Goal: Task Accomplishment & Management: Manage account settings

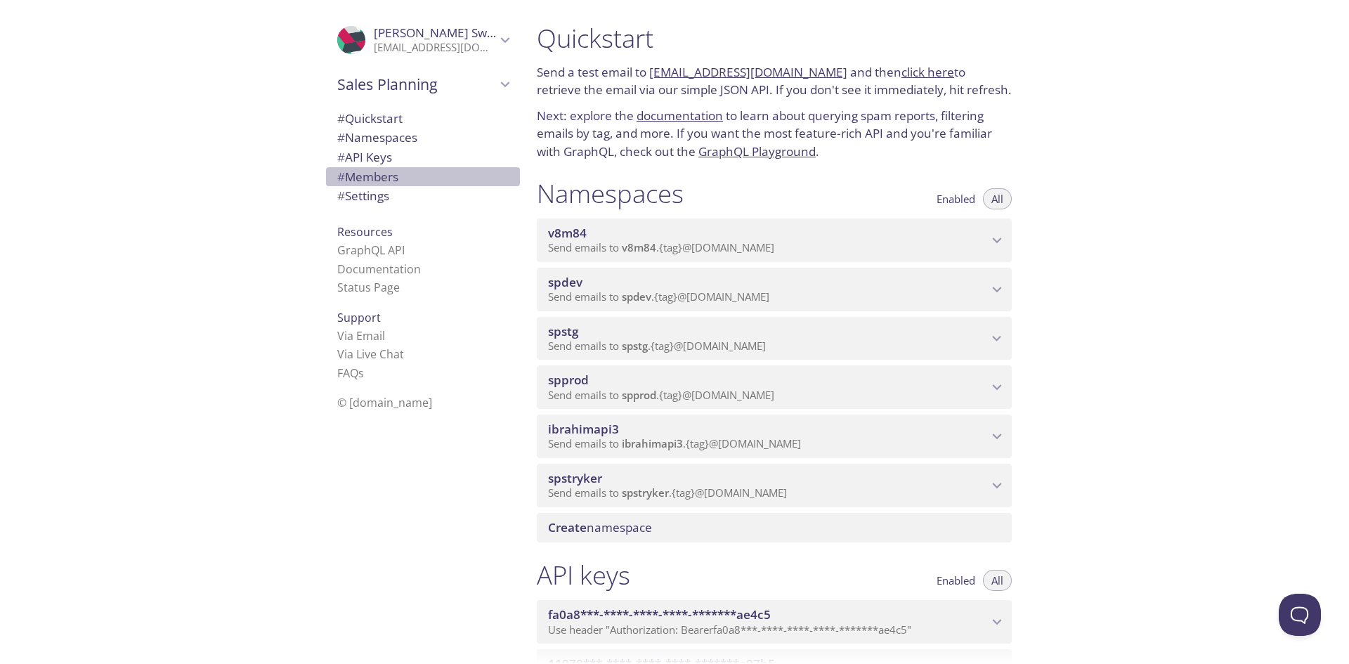
click at [365, 177] on span "# Members" at bounding box center [367, 177] width 61 height 16
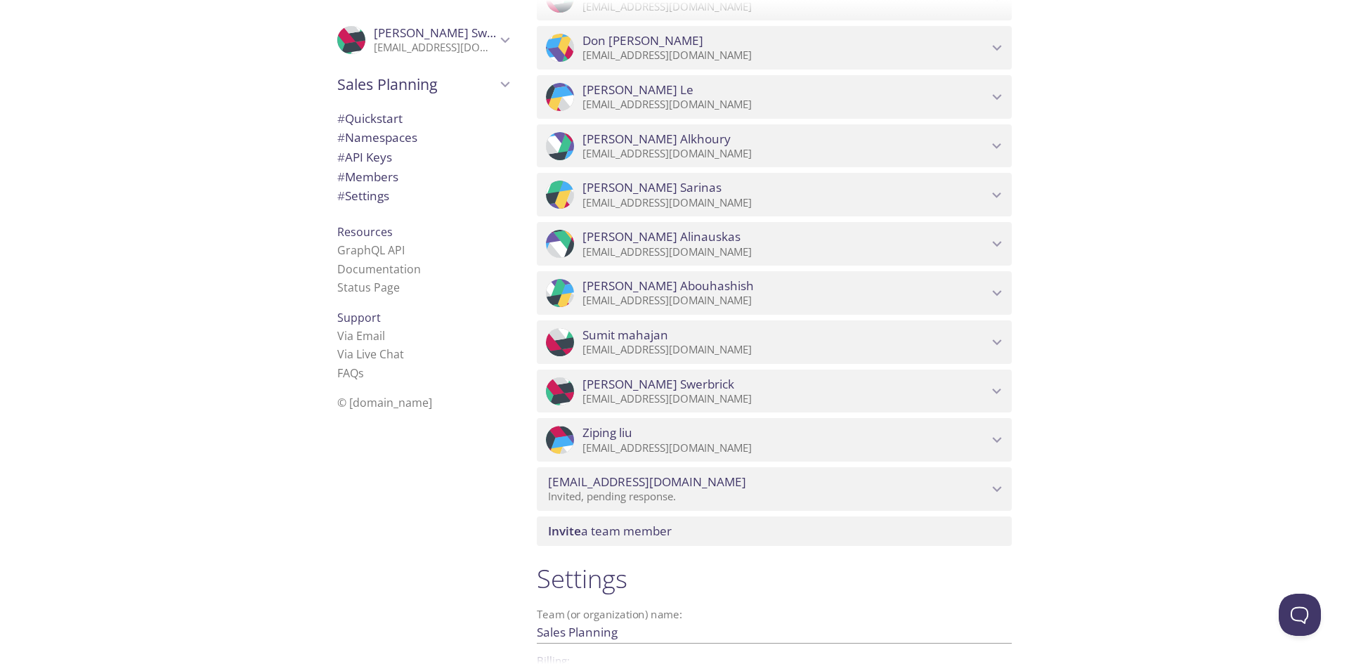
scroll to position [1271, 0]
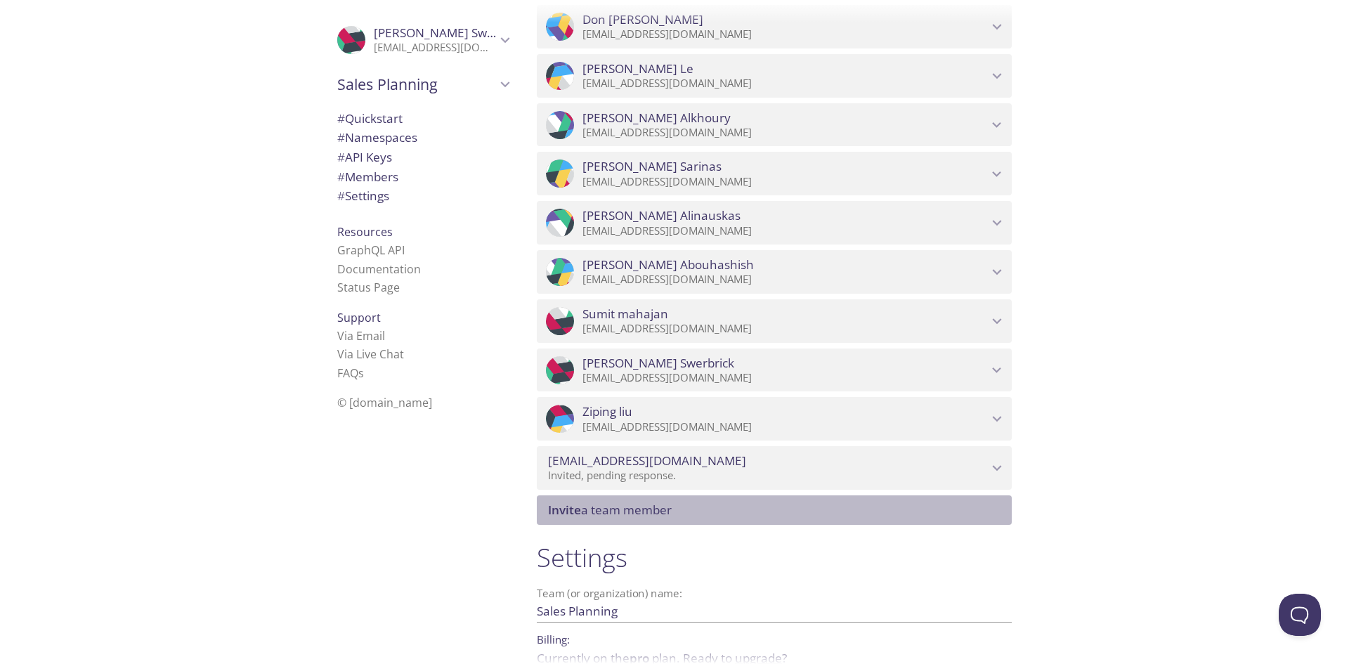
click at [629, 508] on span "Invite a team member" at bounding box center [610, 510] width 124 height 16
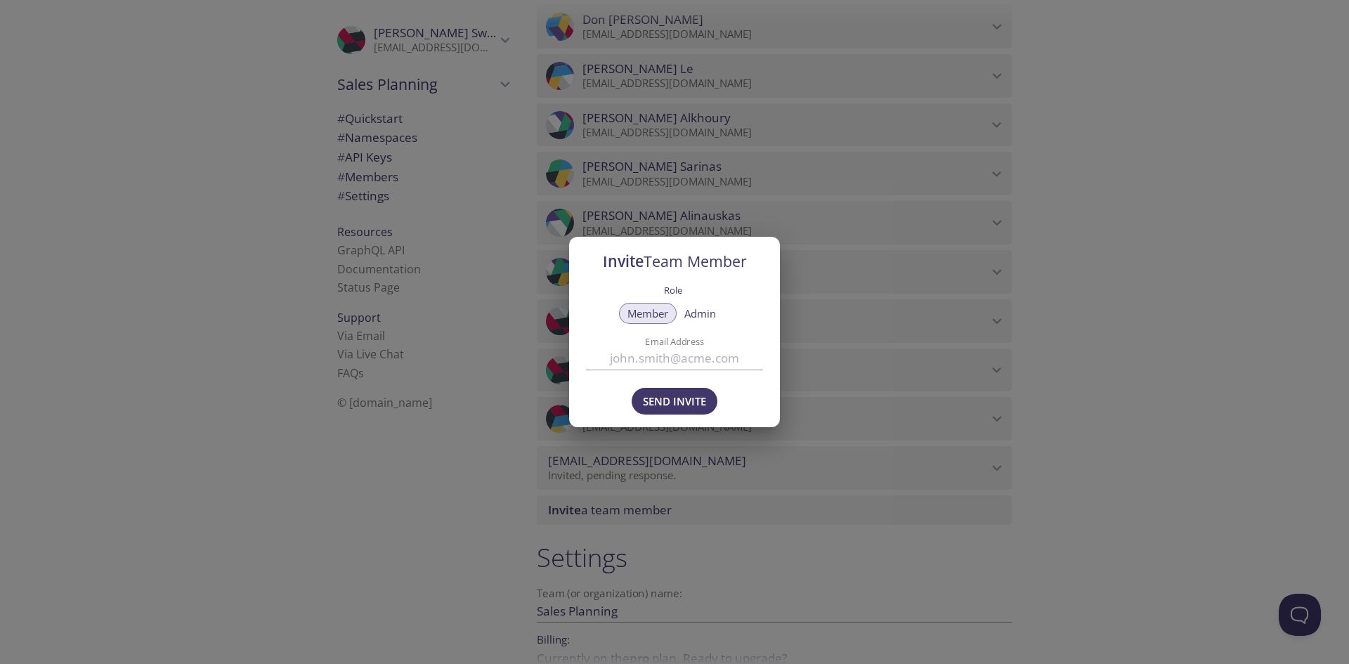
click at [1220, 296] on div "Invite Team Member Role Member Admin Email Address Send Invite" at bounding box center [674, 332] width 1349 height 664
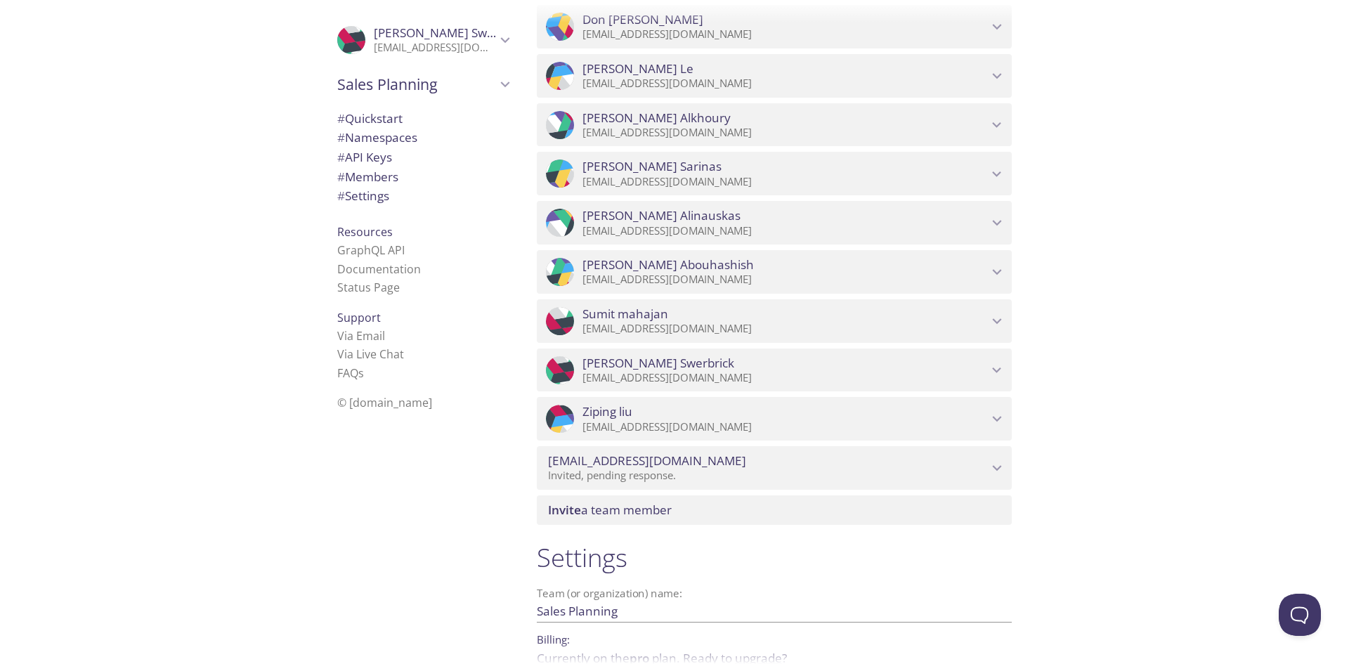
click at [1000, 369] on icon "Darryl Swerbrick" at bounding box center [997, 371] width 9 height 6
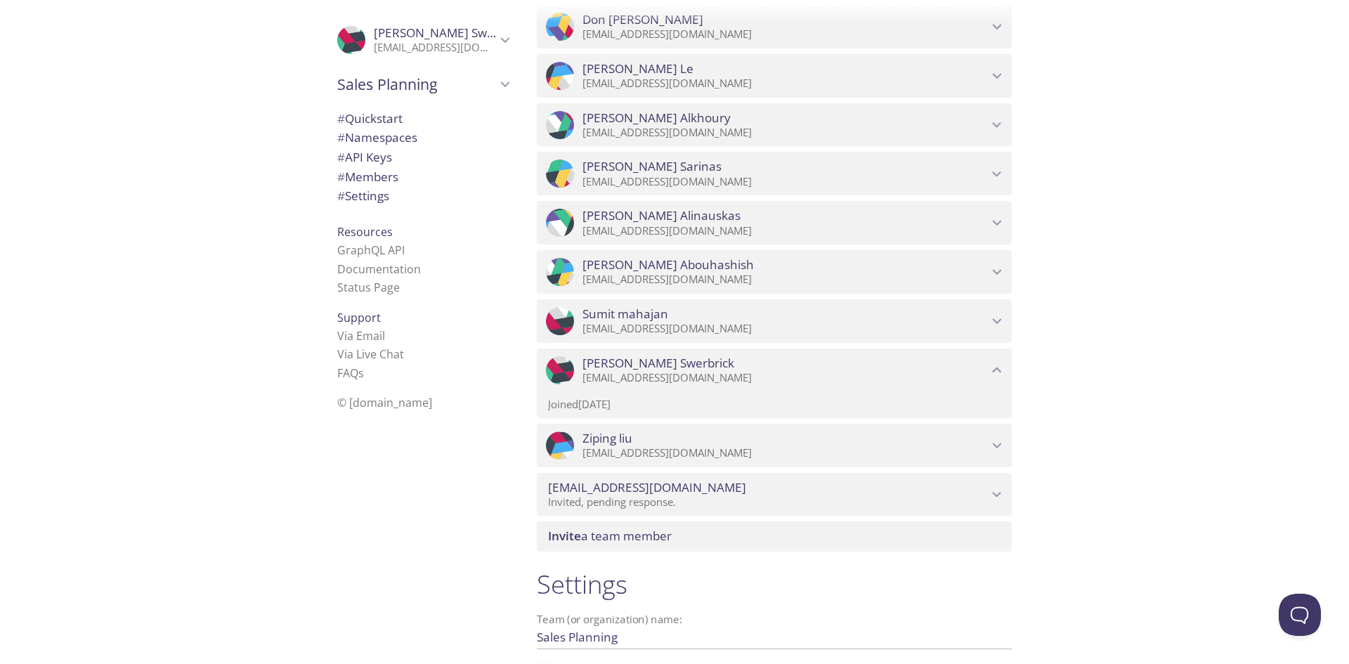
click at [999, 368] on icon "Darryl Swerbrick" at bounding box center [997, 370] width 18 height 18
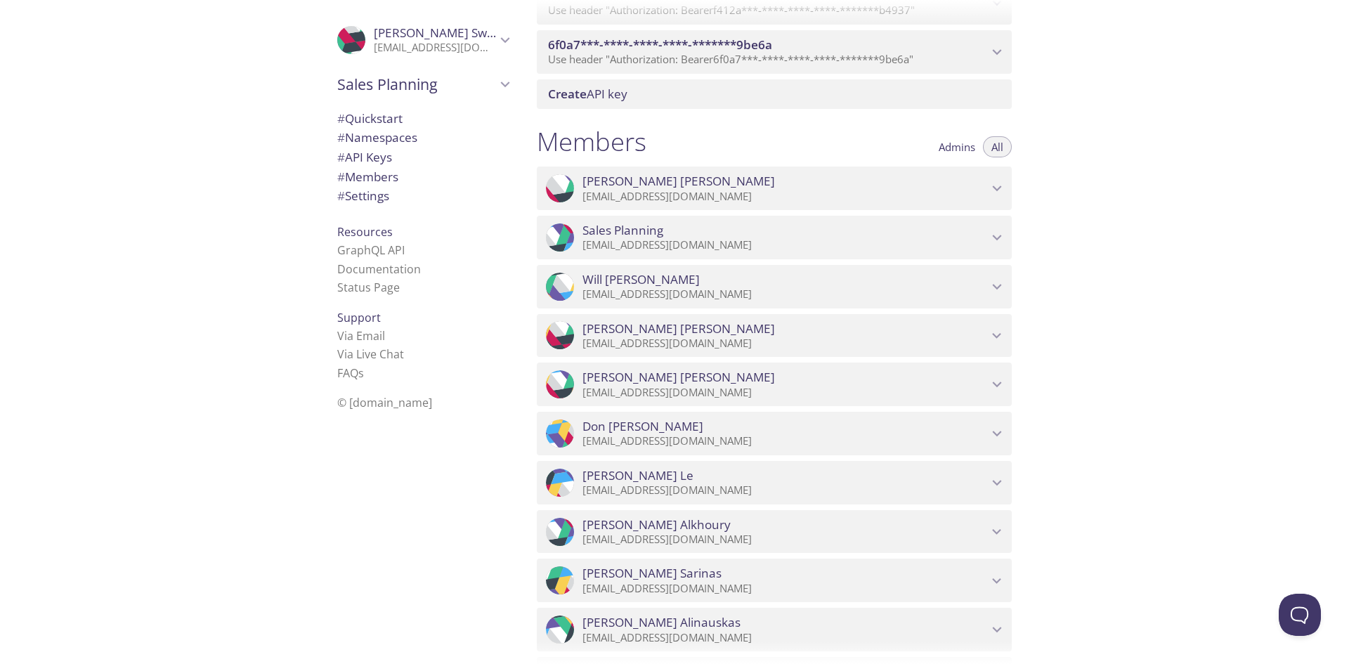
scroll to position [850, 0]
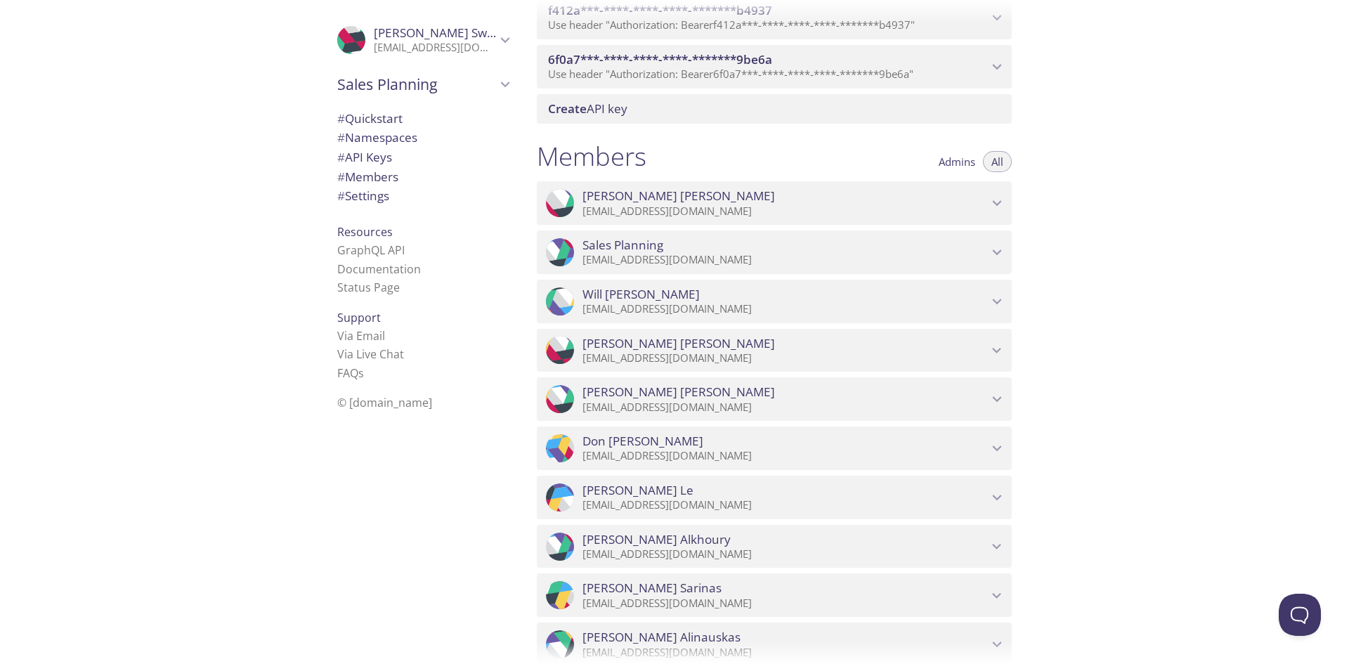
click at [959, 162] on span "Admins" at bounding box center [957, 162] width 37 height 0
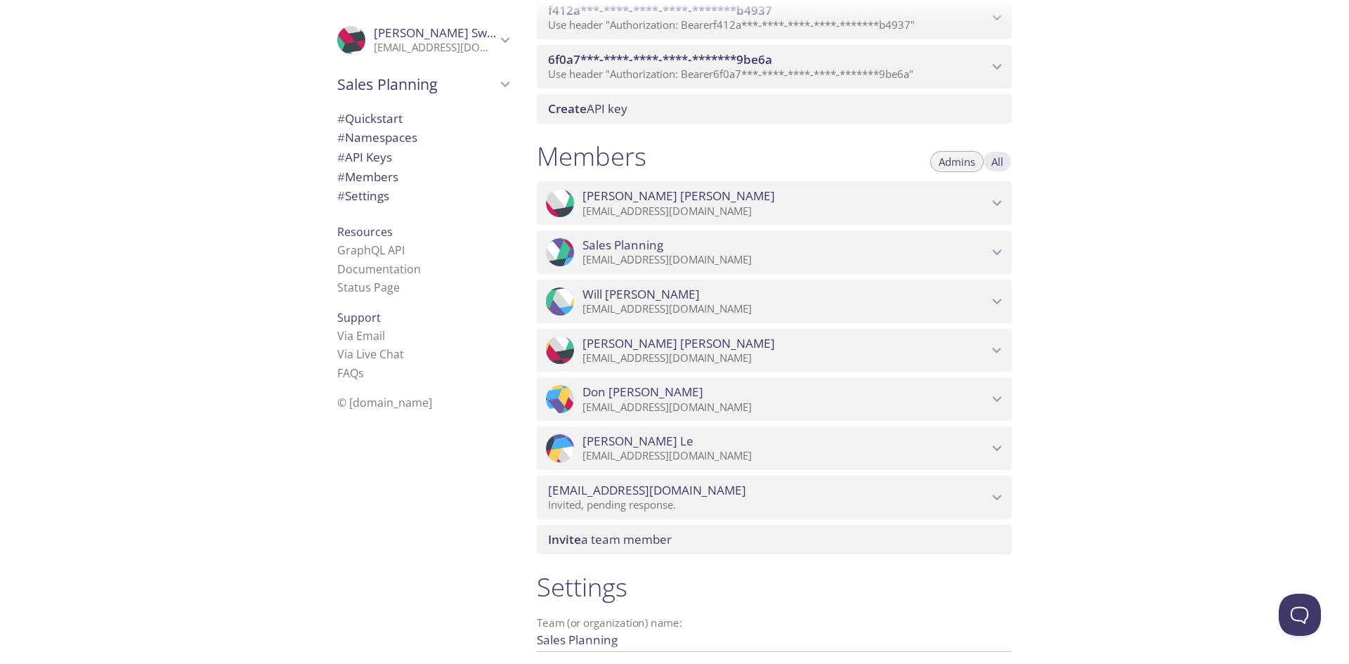
click at [997, 162] on span "All" at bounding box center [998, 162] width 12 height 0
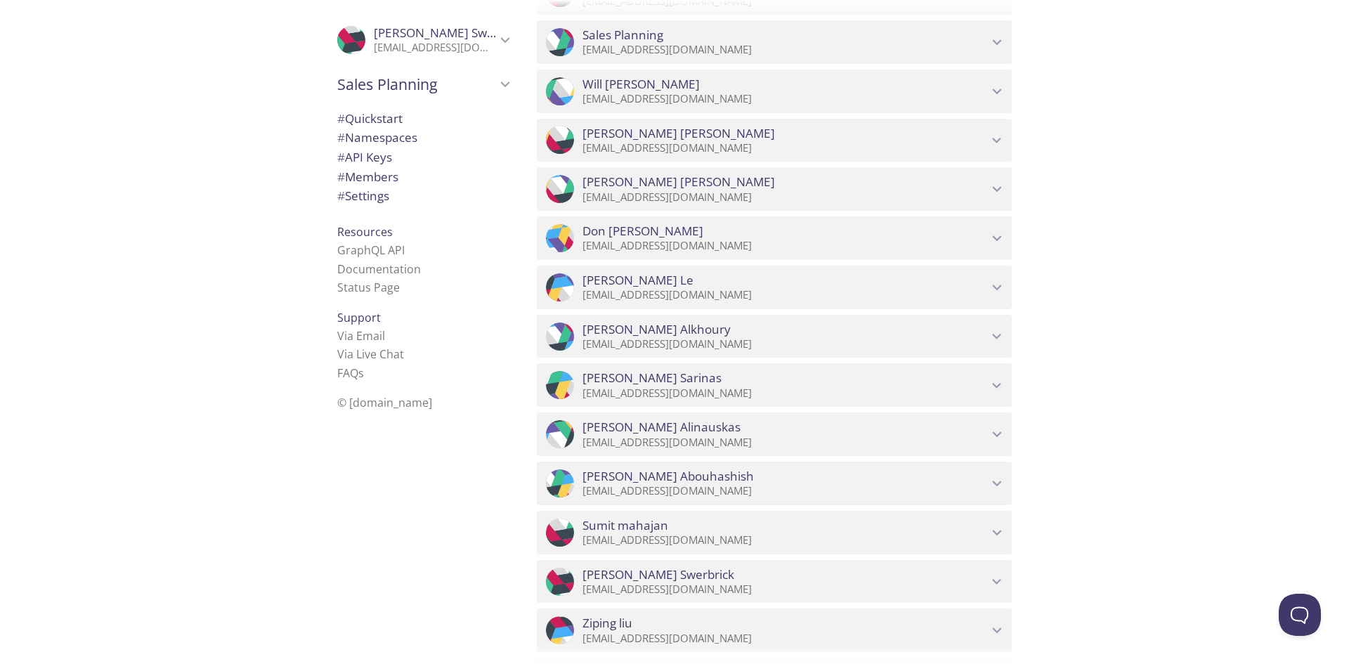
scroll to position [1061, 0]
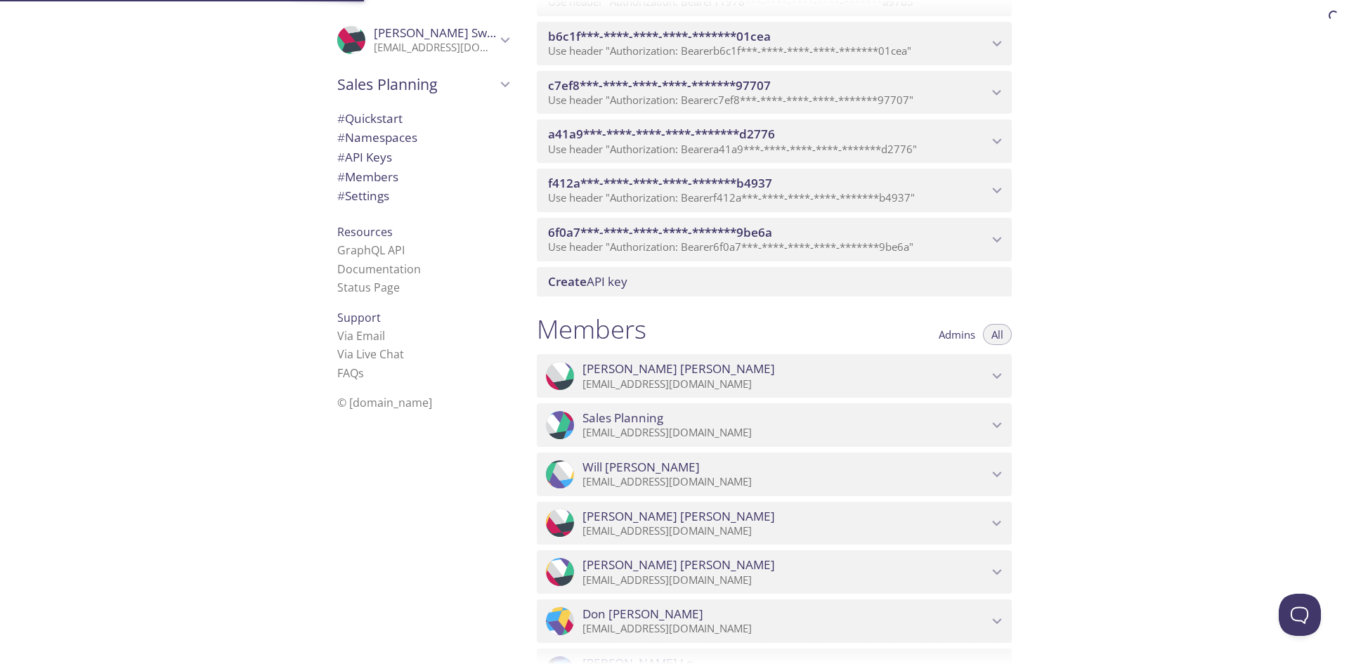
scroll to position [674, 0]
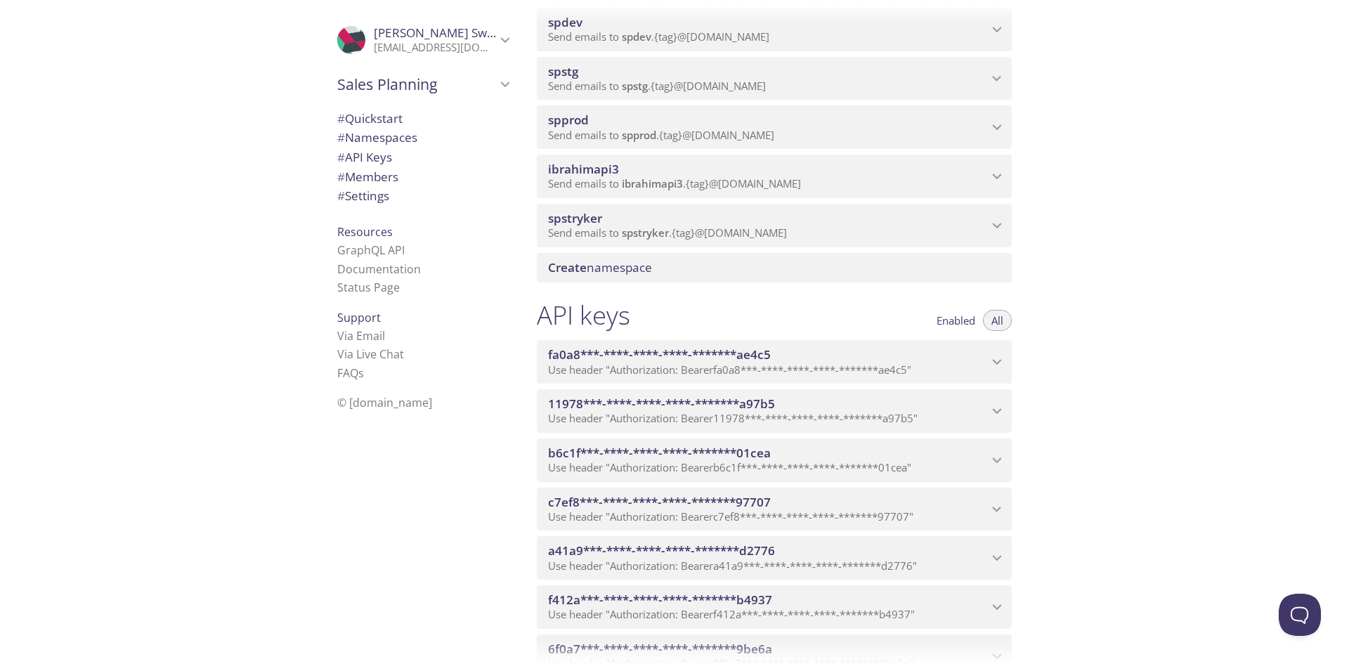
scroll to position [182, 0]
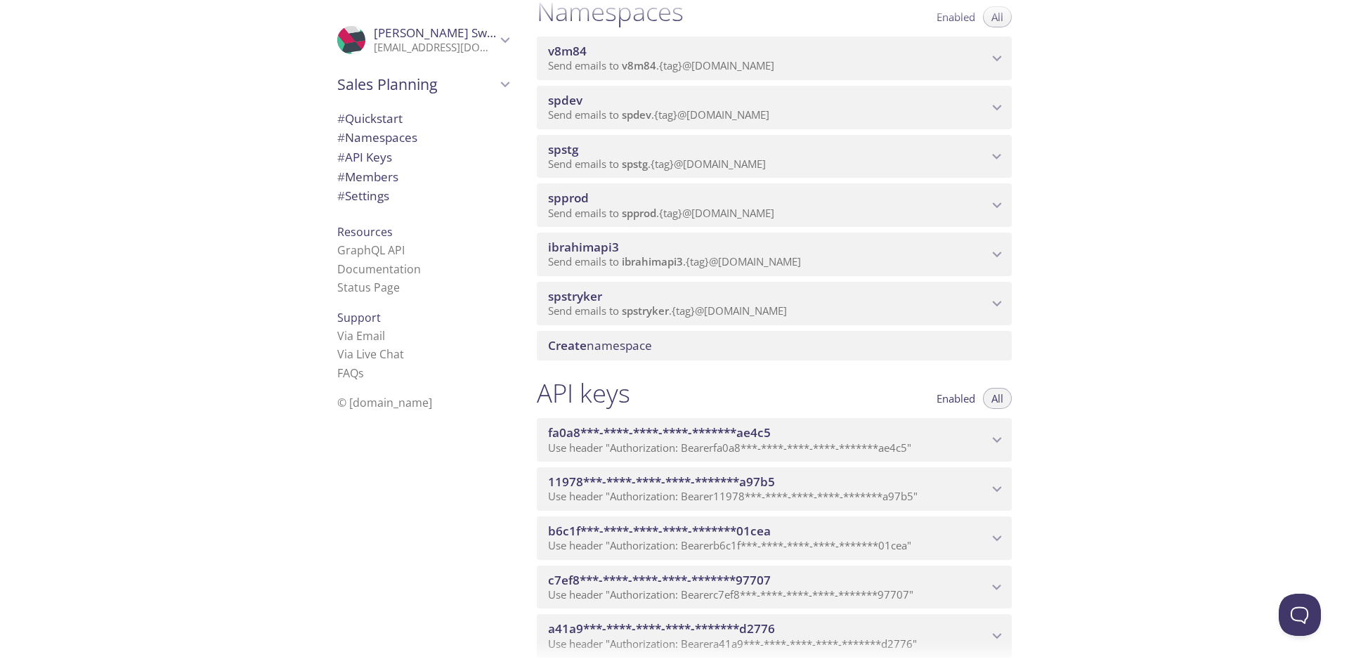
click at [370, 170] on span "# Members" at bounding box center [367, 177] width 61 height 16
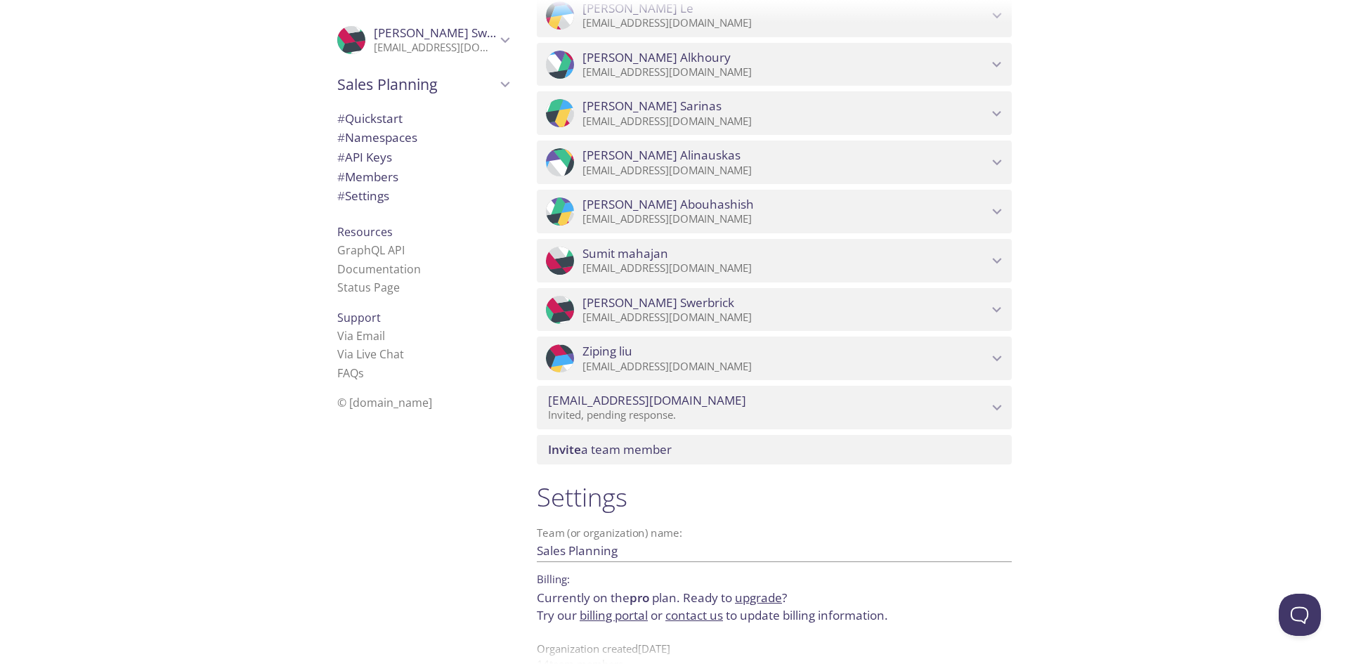
scroll to position [1342, 0]
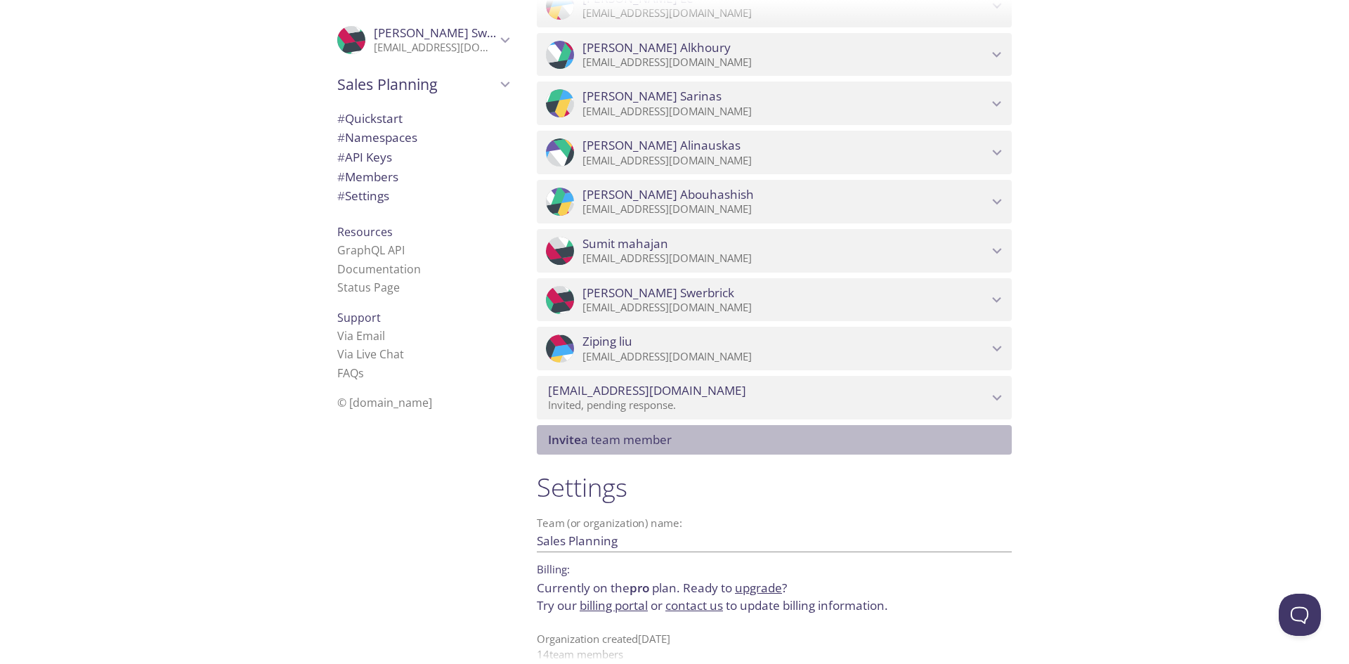
click at [614, 439] on span "Invite a team member" at bounding box center [610, 440] width 124 height 16
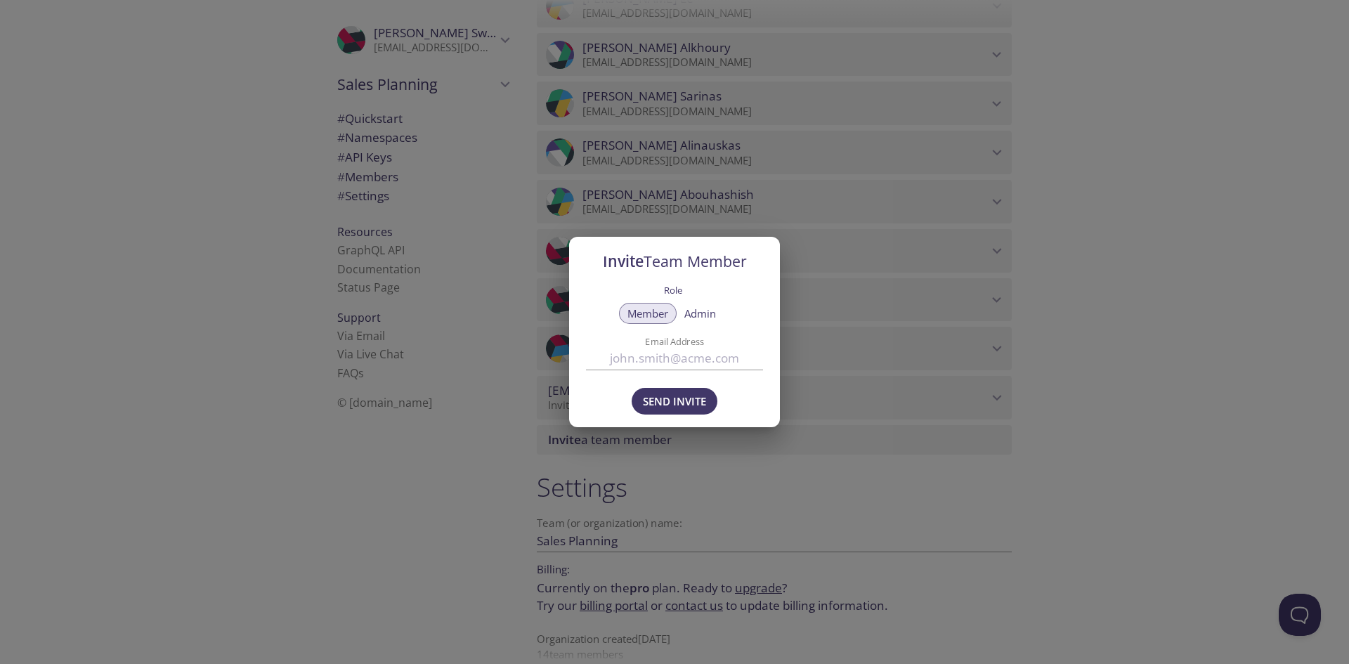
click at [642, 358] on input "Email Address" at bounding box center [674, 358] width 177 height 23
paste input "[EMAIL_ADDRESS][DOMAIN_NAME]"
type input "[EMAIL_ADDRESS][DOMAIN_NAME]"
click at [680, 401] on span "Send Invite" at bounding box center [674, 401] width 63 height 18
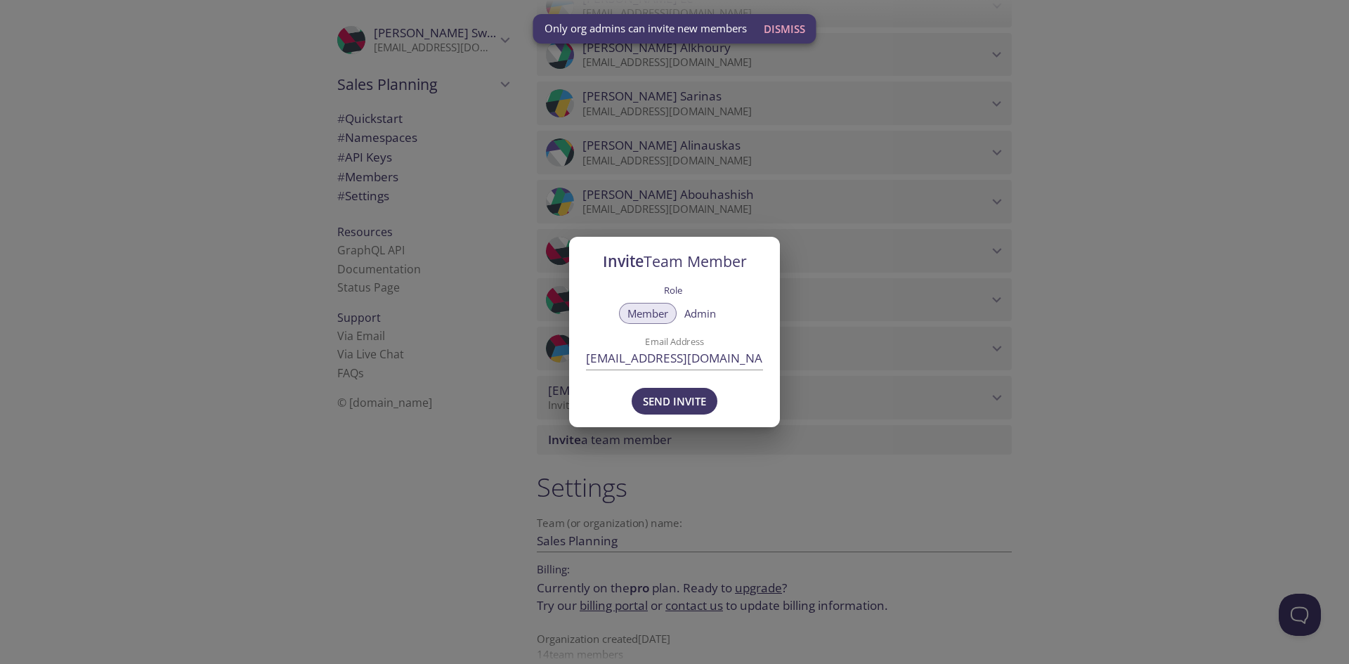
click at [791, 26] on span "Dismiss" at bounding box center [784, 29] width 41 height 18
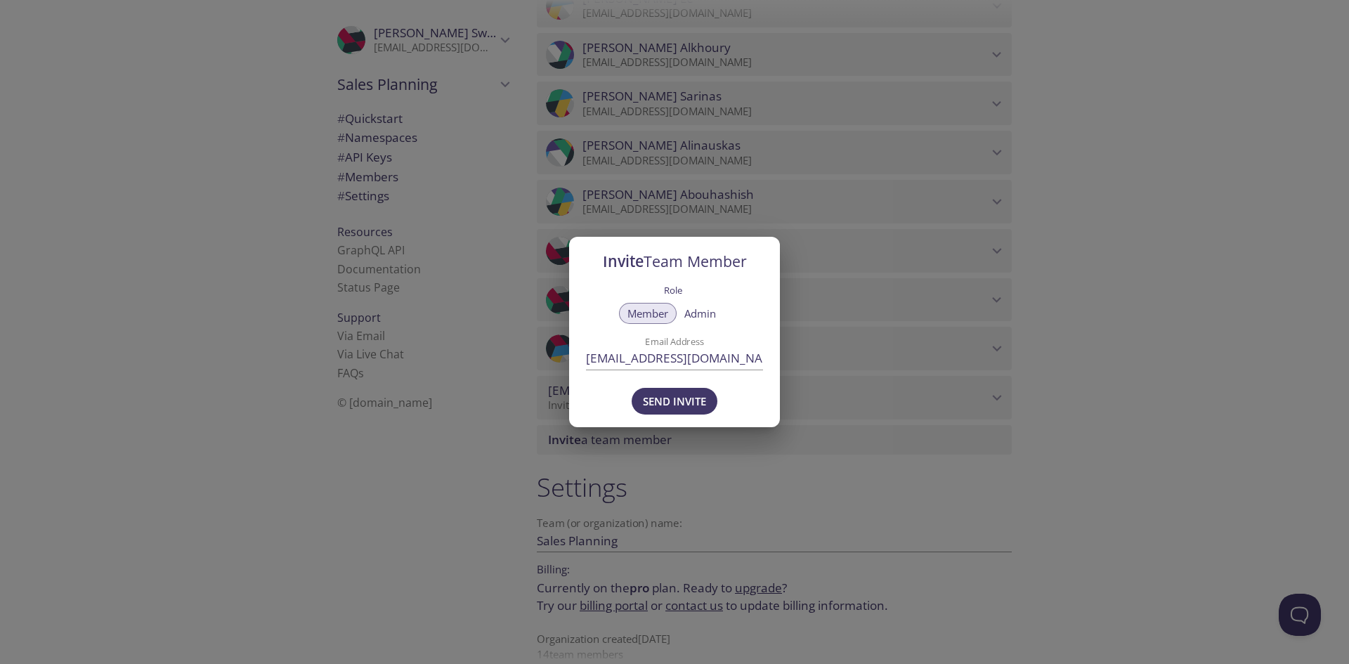
click at [758, 260] on h2 "Invite Team Member" at bounding box center [674, 262] width 177 height 24
click at [926, 462] on div "Invite Team Member Role Member Admin Email Address [EMAIL_ADDRESS][DOMAIN_NAME]…" at bounding box center [674, 332] width 1349 height 664
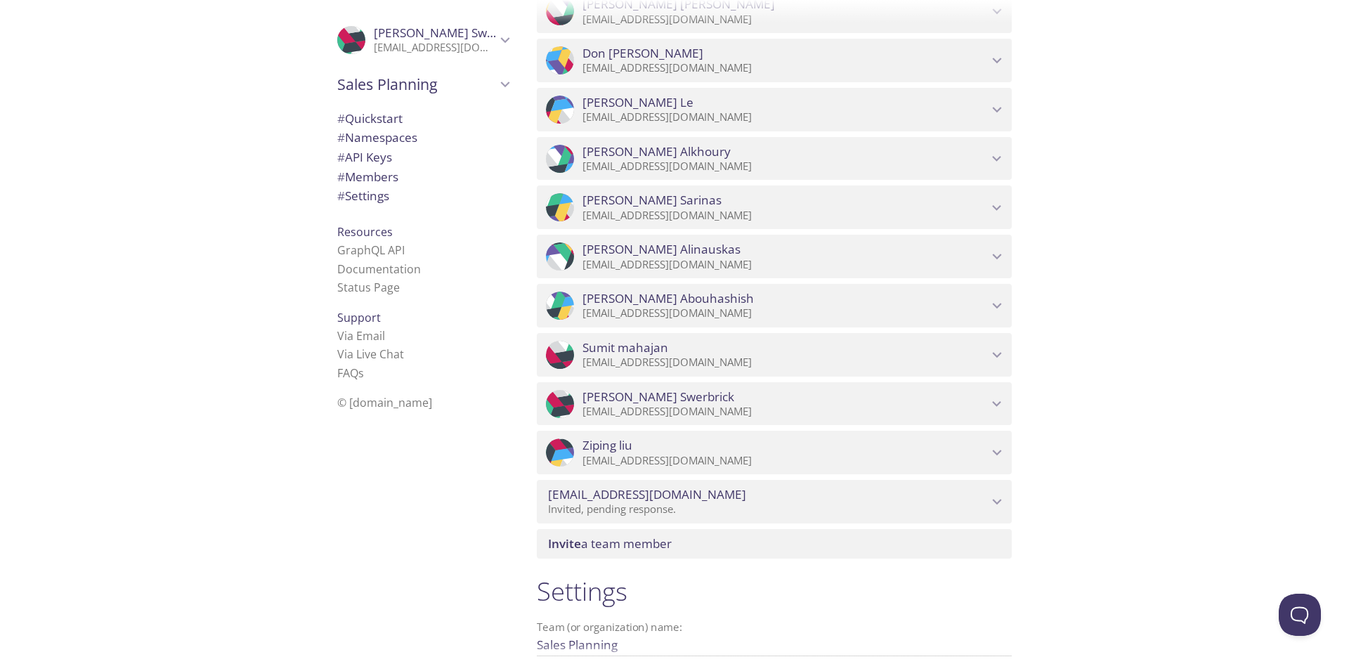
scroll to position [990, 0]
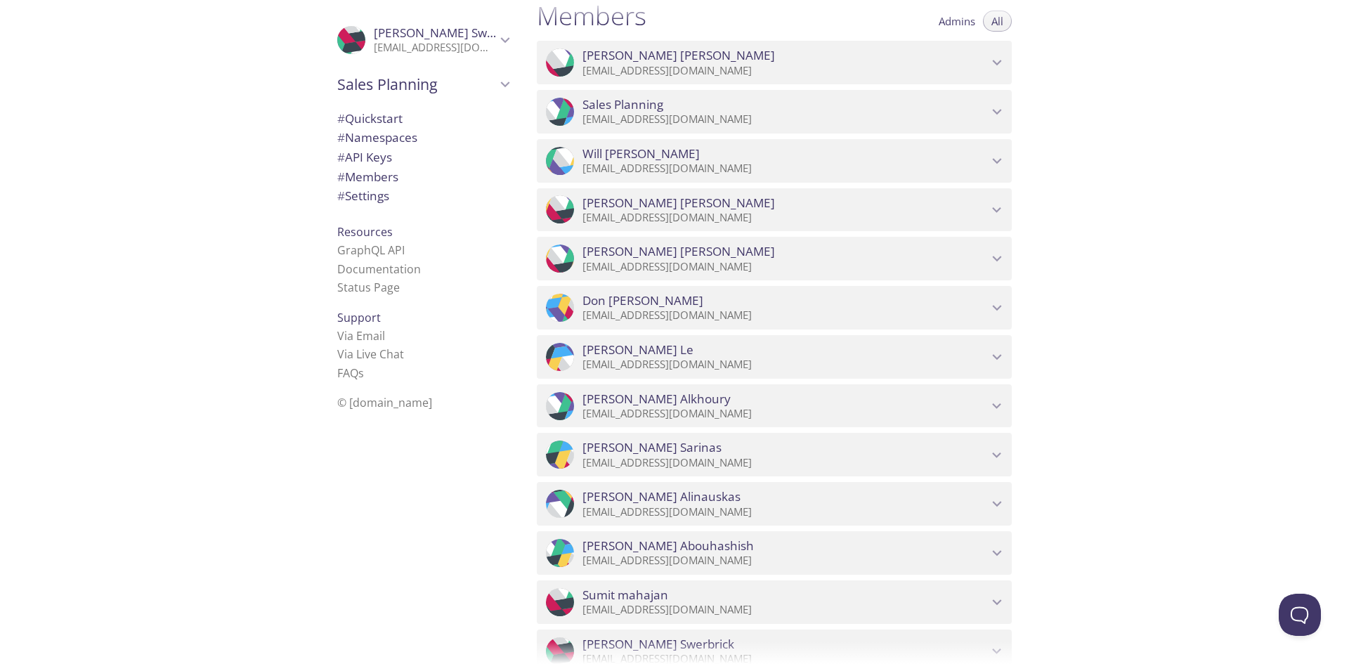
click at [966, 18] on div at bounding box center [674, 11] width 1349 height 22
click at [959, 21] on div at bounding box center [674, 11] width 1349 height 22
click at [950, 21] on div at bounding box center [674, 11] width 1349 height 22
click at [997, 20] on div at bounding box center [674, 11] width 1349 height 22
click at [957, 20] on div at bounding box center [674, 11] width 1349 height 22
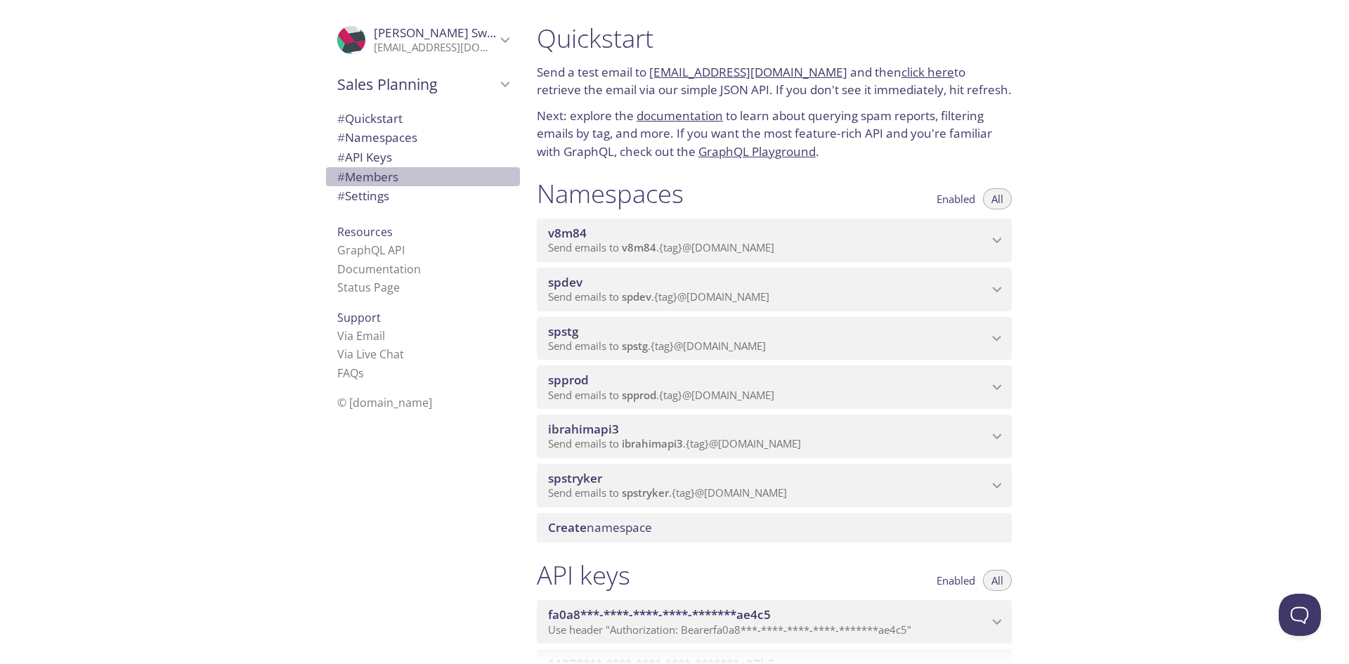
click at [356, 176] on span "# Members" at bounding box center [367, 177] width 61 height 16
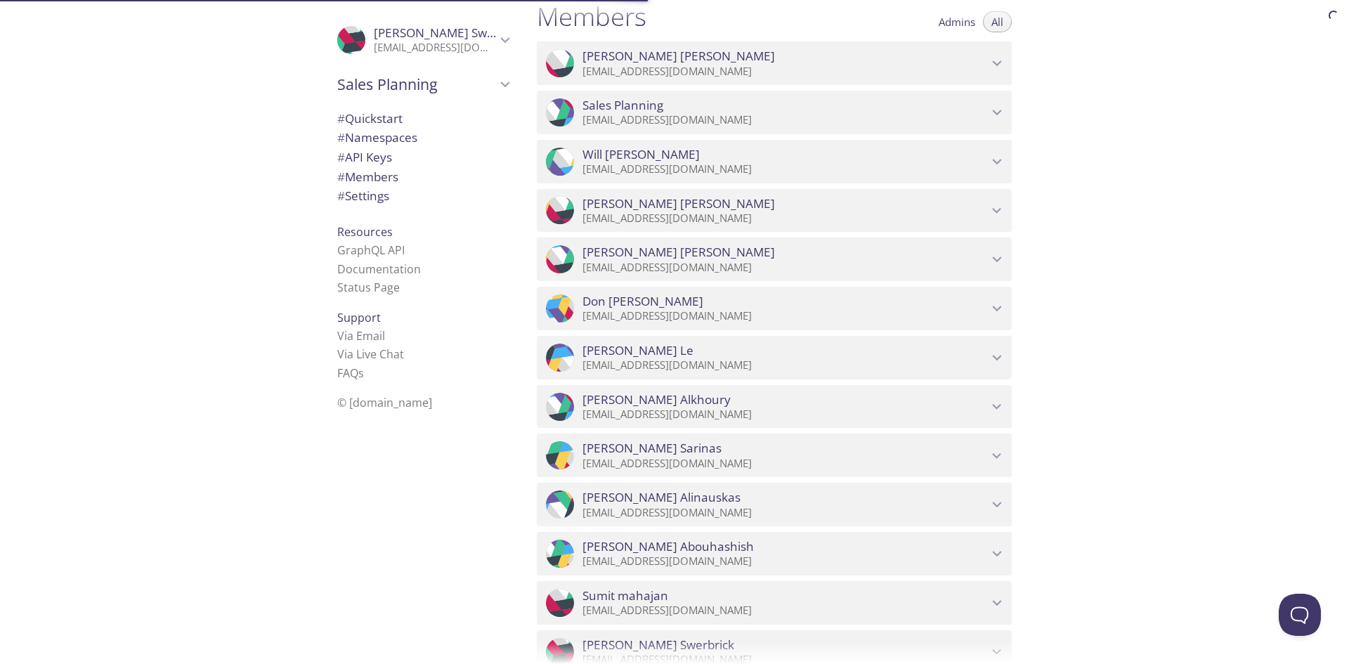
scroll to position [990, 0]
click at [950, 18] on div at bounding box center [674, 11] width 1349 height 22
click at [953, 21] on span "Admins" at bounding box center [957, 21] width 37 height 0
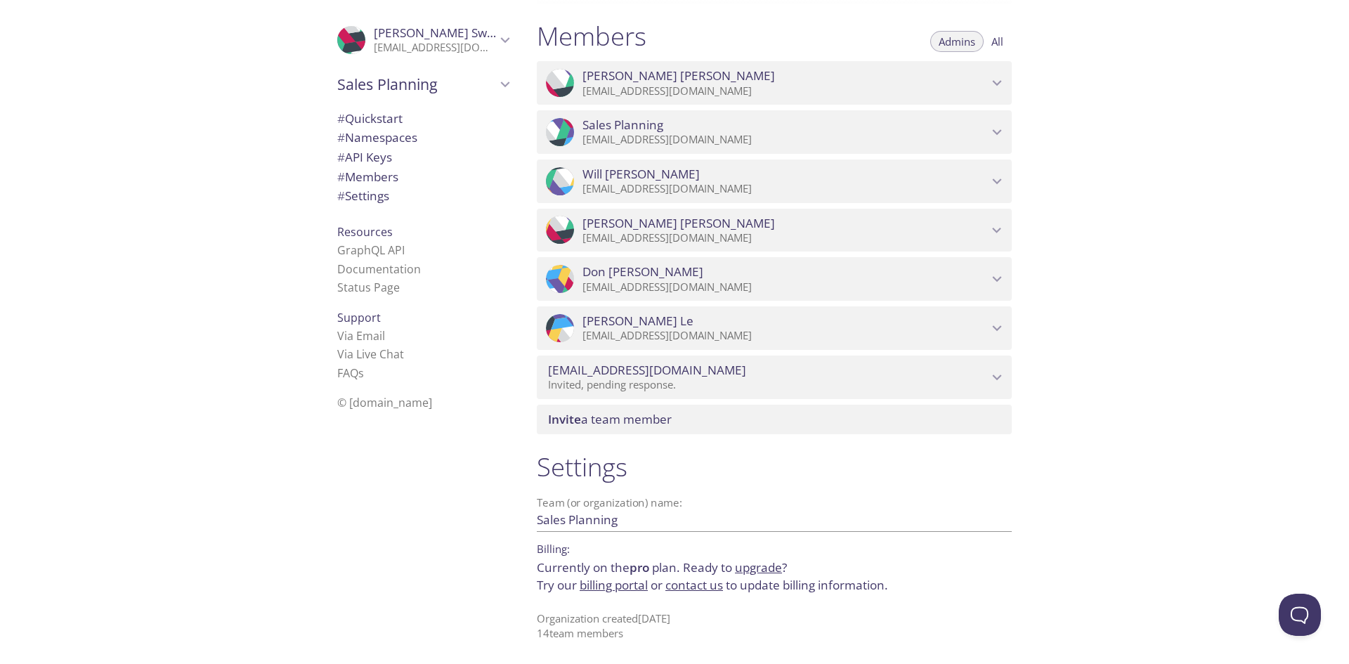
scroll to position [970, 0]
click at [1103, 582] on div "Quickstart Send a test email to spdev.test@inbox.testmail.app and then click he…" at bounding box center [938, 332] width 824 height 664
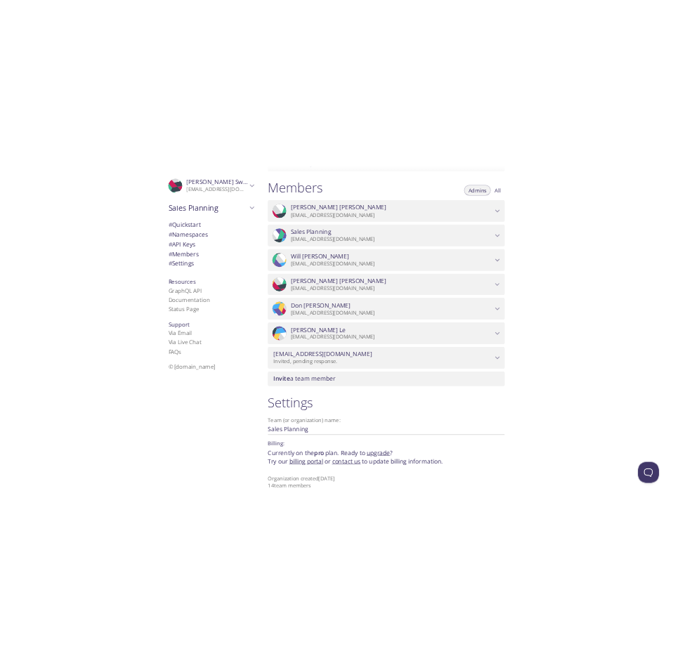
scroll to position [970, 0]
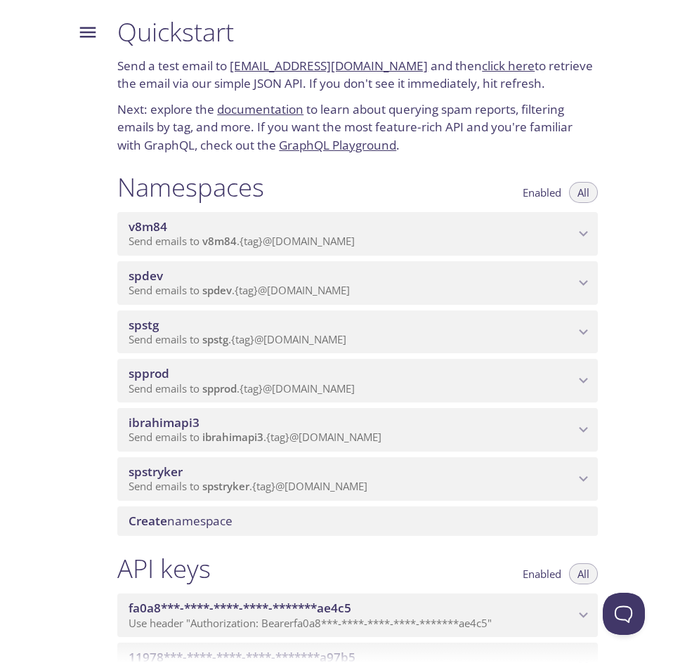
click at [261, 375] on span "spprod" at bounding box center [352, 373] width 446 height 15
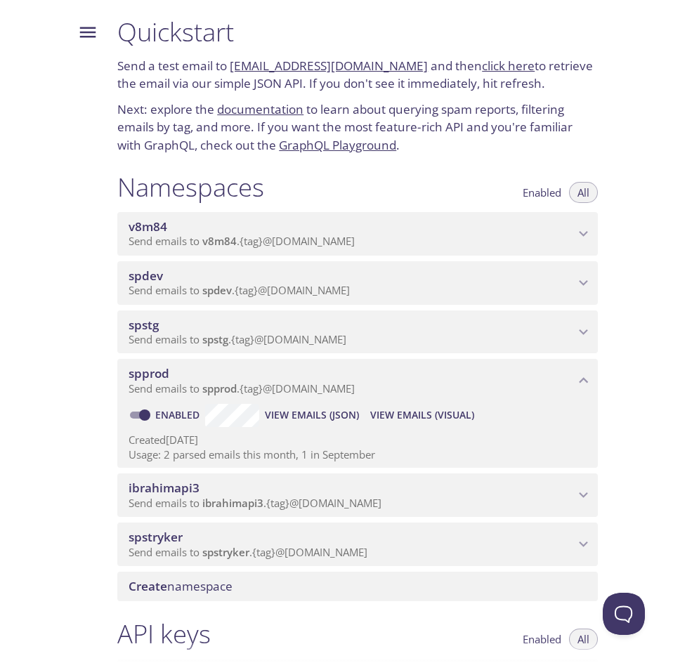
click at [439, 410] on span "View Emails (Visual)" at bounding box center [422, 415] width 104 height 17
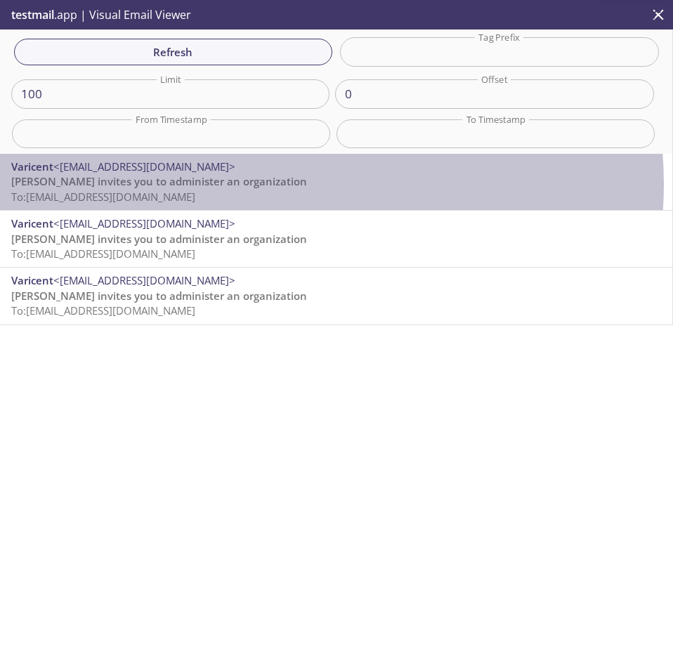
click at [287, 184] on p "Varicent invites you to administer an organization To: spprod.ae01@inbox.testma…" at bounding box center [336, 189] width 650 height 30
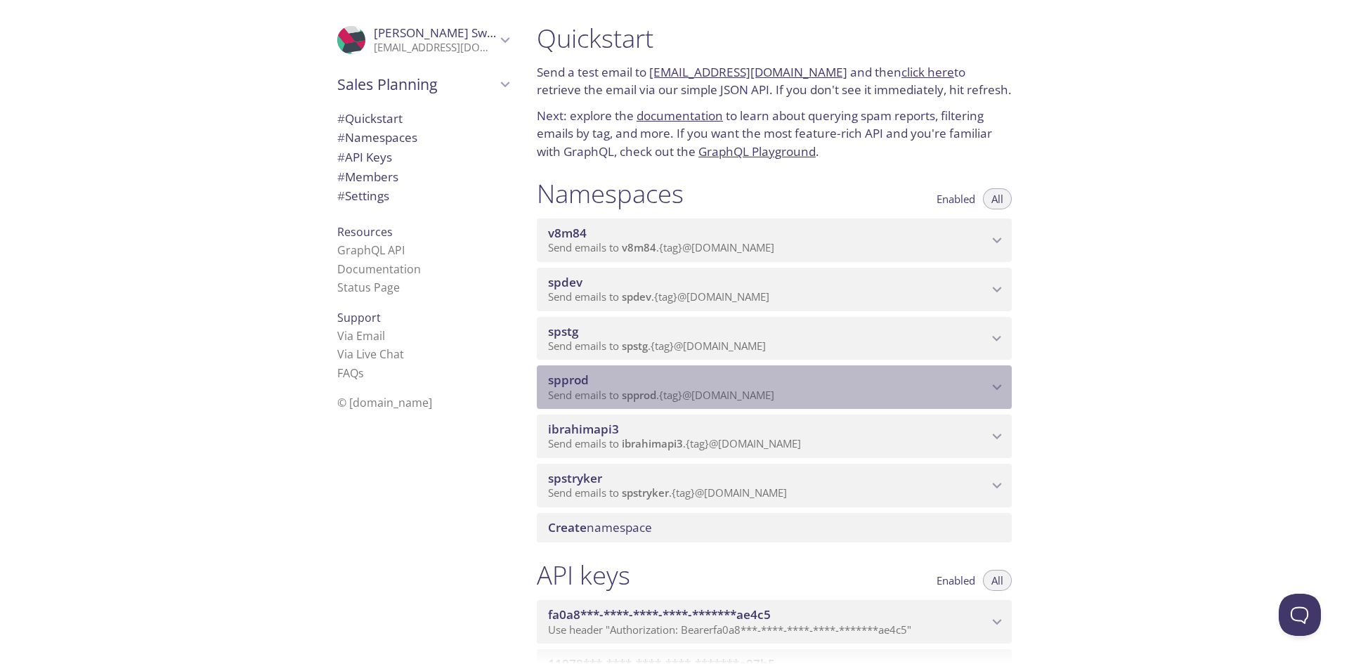
click at [656, 387] on span "spprod" at bounding box center [768, 380] width 440 height 15
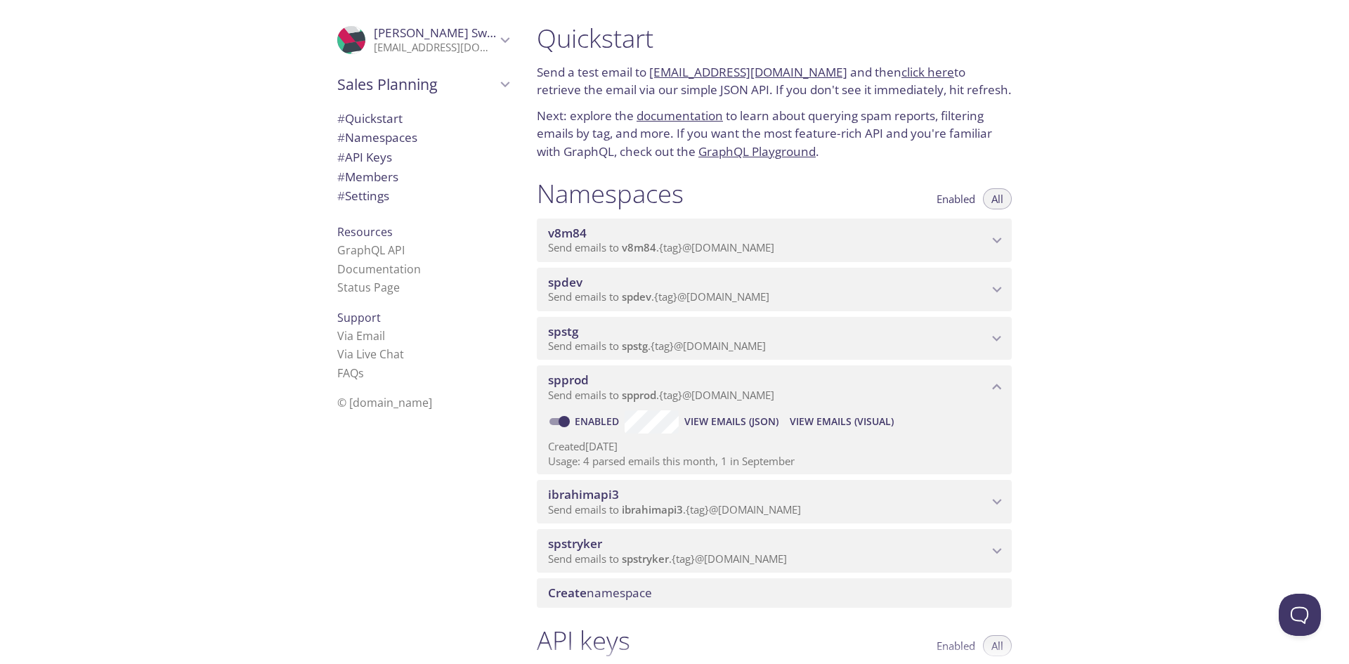
click at [843, 422] on span "View Emails (Visual)" at bounding box center [842, 421] width 104 height 17
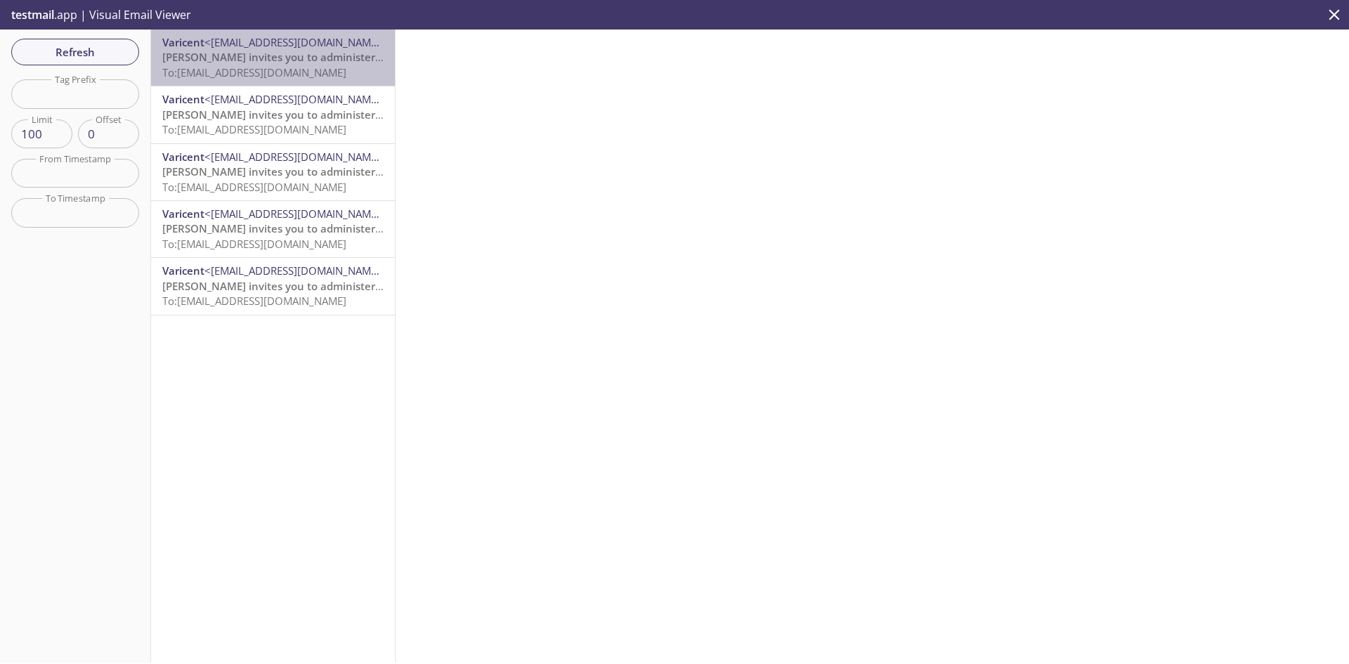
click at [299, 60] on span "[PERSON_NAME] invites you to administer an organization" at bounding box center [310, 57] width 296 height 14
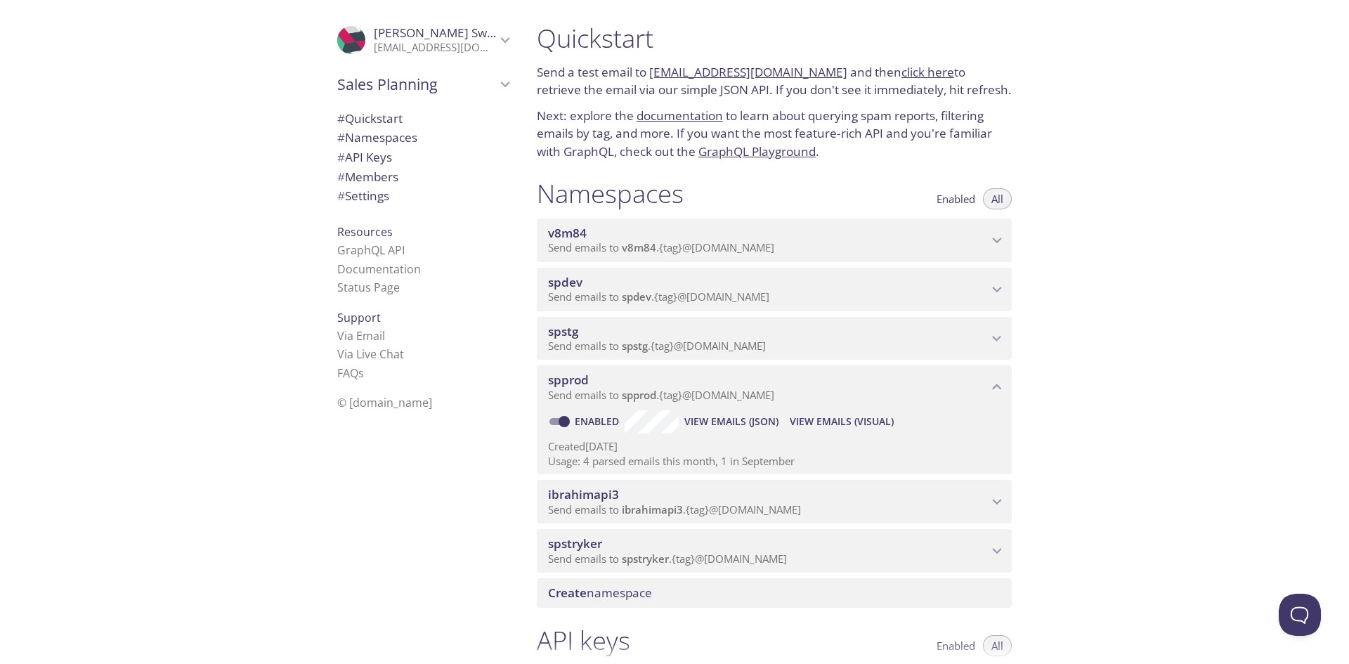
click at [503, 444] on div ".cls-1 { fill: #6d5ca8; } .cls-2 { fill: #3fc191; } .cls-3 { fill: #3b4752; } .…" at bounding box center [420, 332] width 211 height 664
